Goal: Task Accomplishment & Management: Complete application form

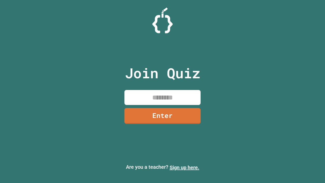
click at [184, 167] on link "Sign up here." at bounding box center [185, 167] width 30 height 6
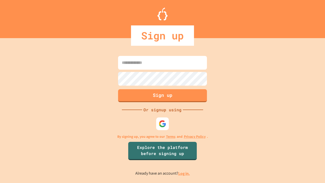
click at [184, 173] on link "Log in." at bounding box center [184, 173] width 12 height 5
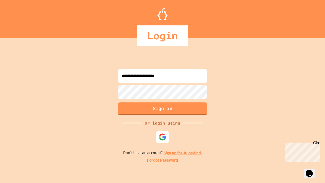
type input "**********"
